Goal: Check status: Check status

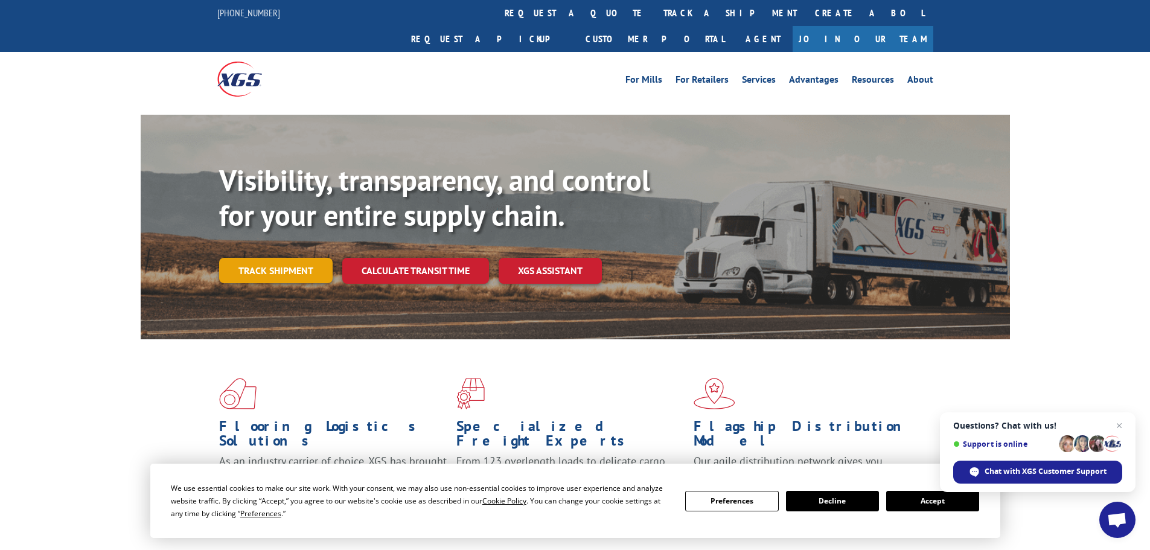
click at [279, 258] on link "Track shipment" at bounding box center [275, 270] width 113 height 25
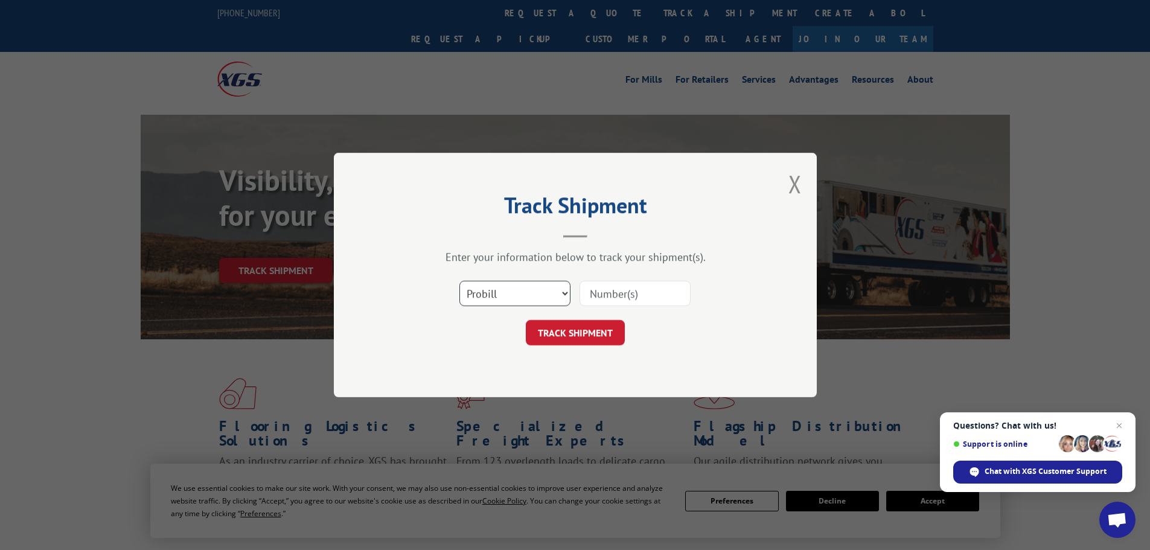
click at [494, 294] on select "Select category... Probill BOL PO" at bounding box center [514, 293] width 111 height 25
select select "bol"
click at [459, 281] on select "Select category... Probill BOL PO" at bounding box center [514, 293] width 111 height 25
click at [601, 298] on input at bounding box center [635, 293] width 111 height 25
type input "2841724"
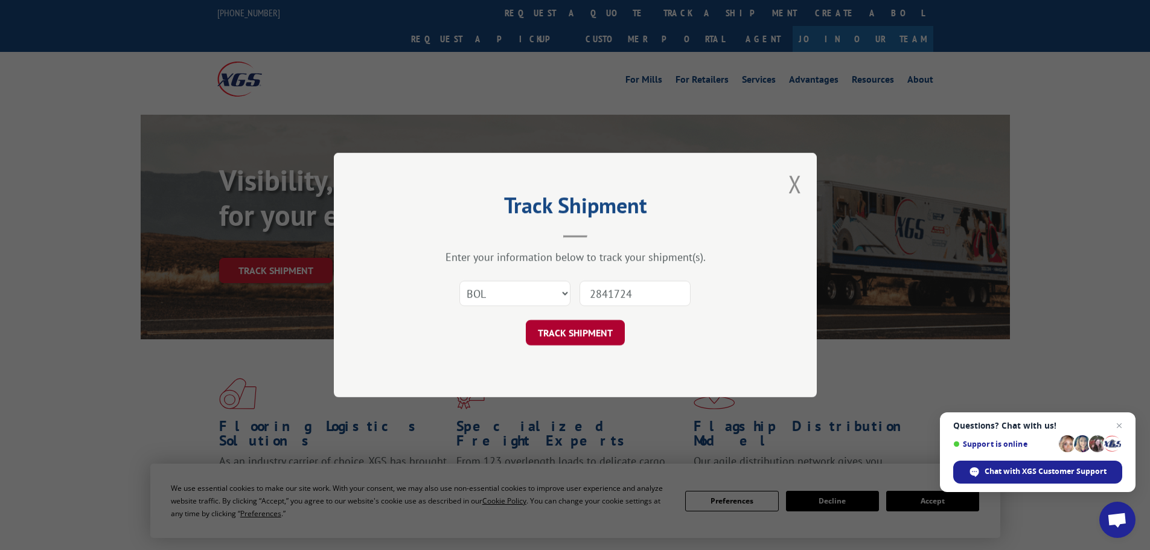
click at [604, 331] on button "TRACK SHIPMENT" at bounding box center [575, 332] width 99 height 25
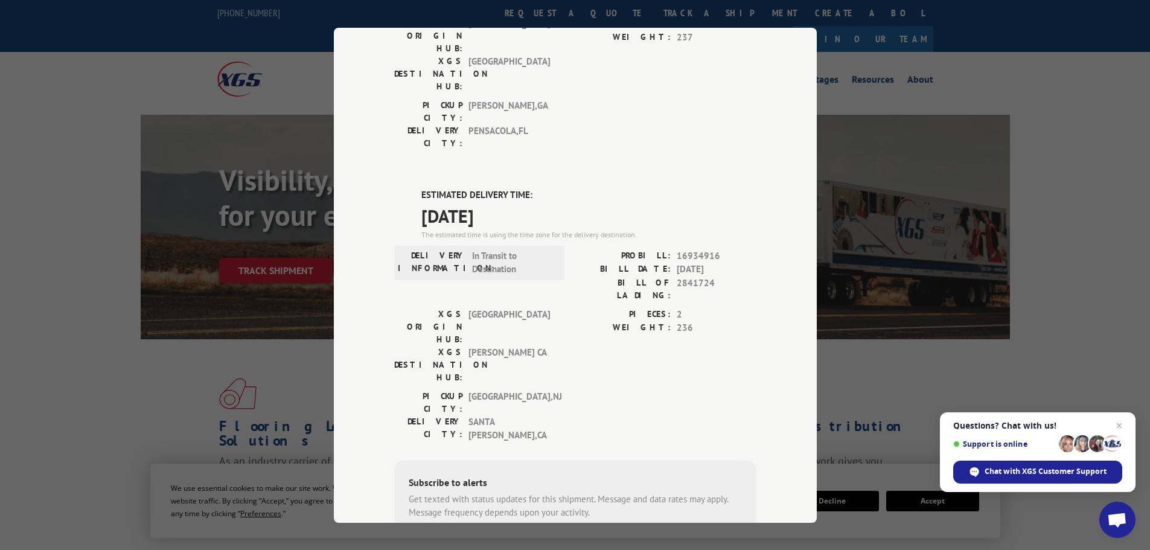
scroll to position [181, 0]
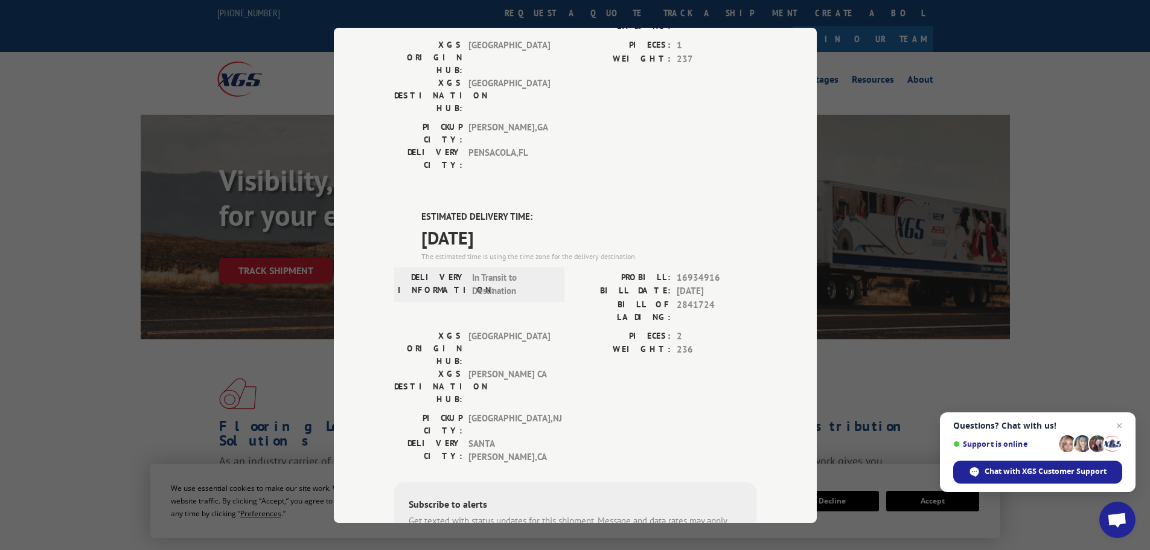
type input "[PHONE_NUMBER]"
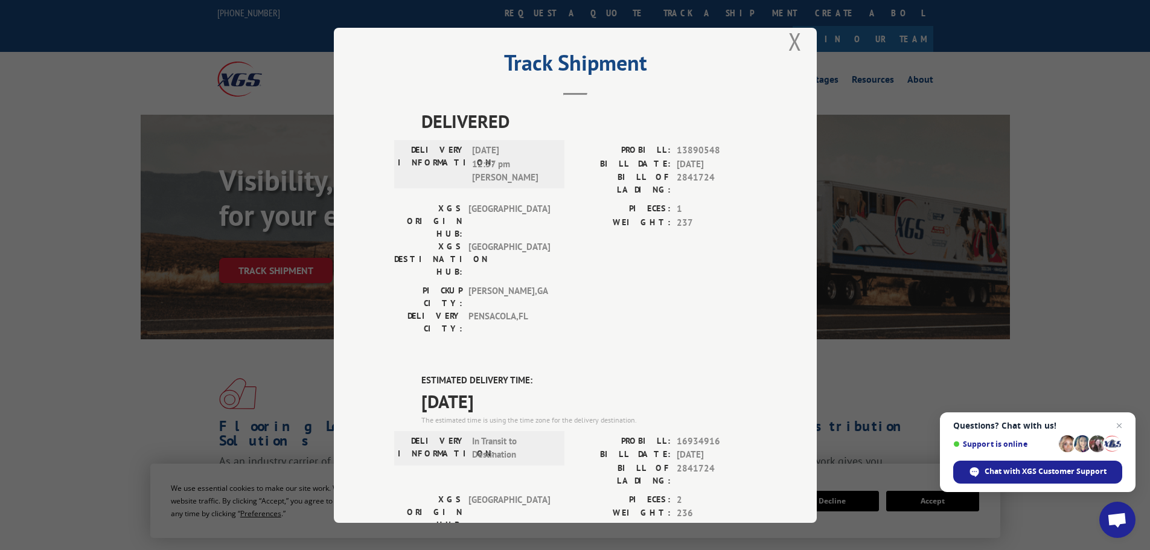
scroll to position [0, 0]
